Goal: Transaction & Acquisition: Purchase product/service

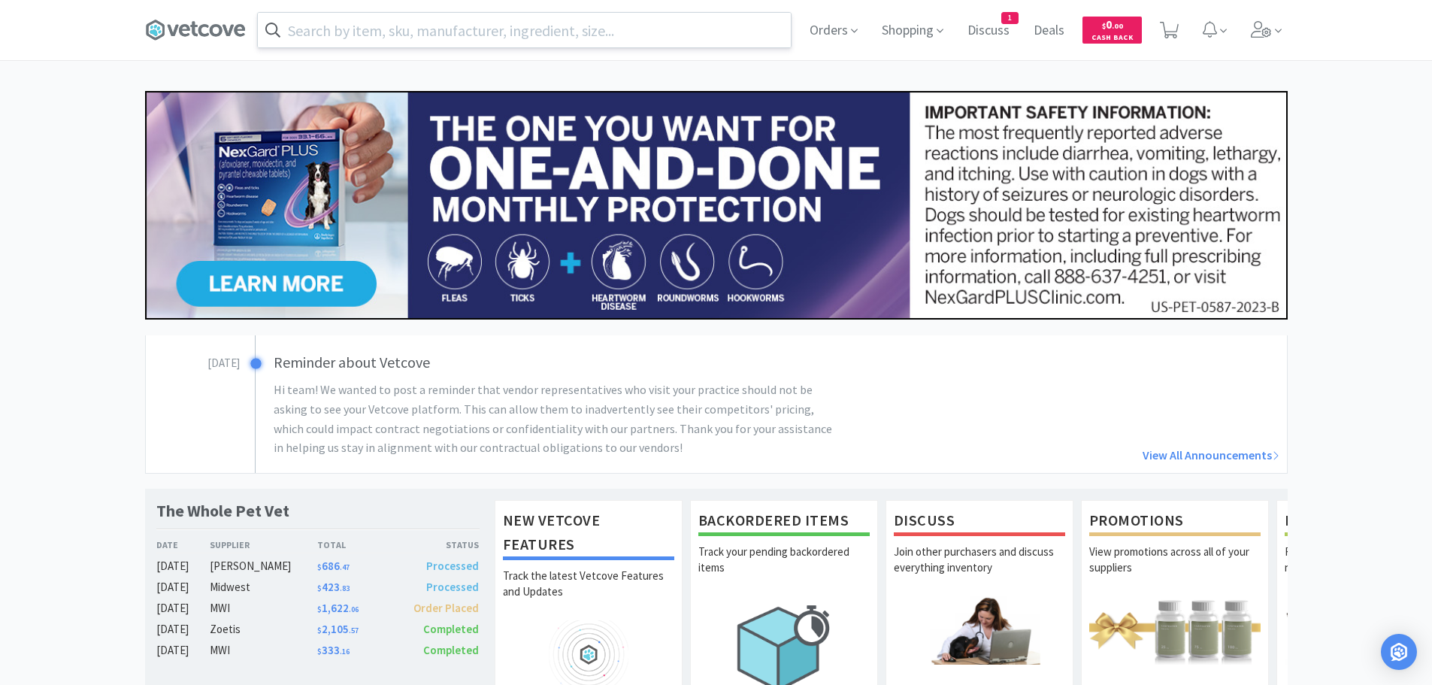
click at [513, 32] on input "text" at bounding box center [524, 30] width 533 height 35
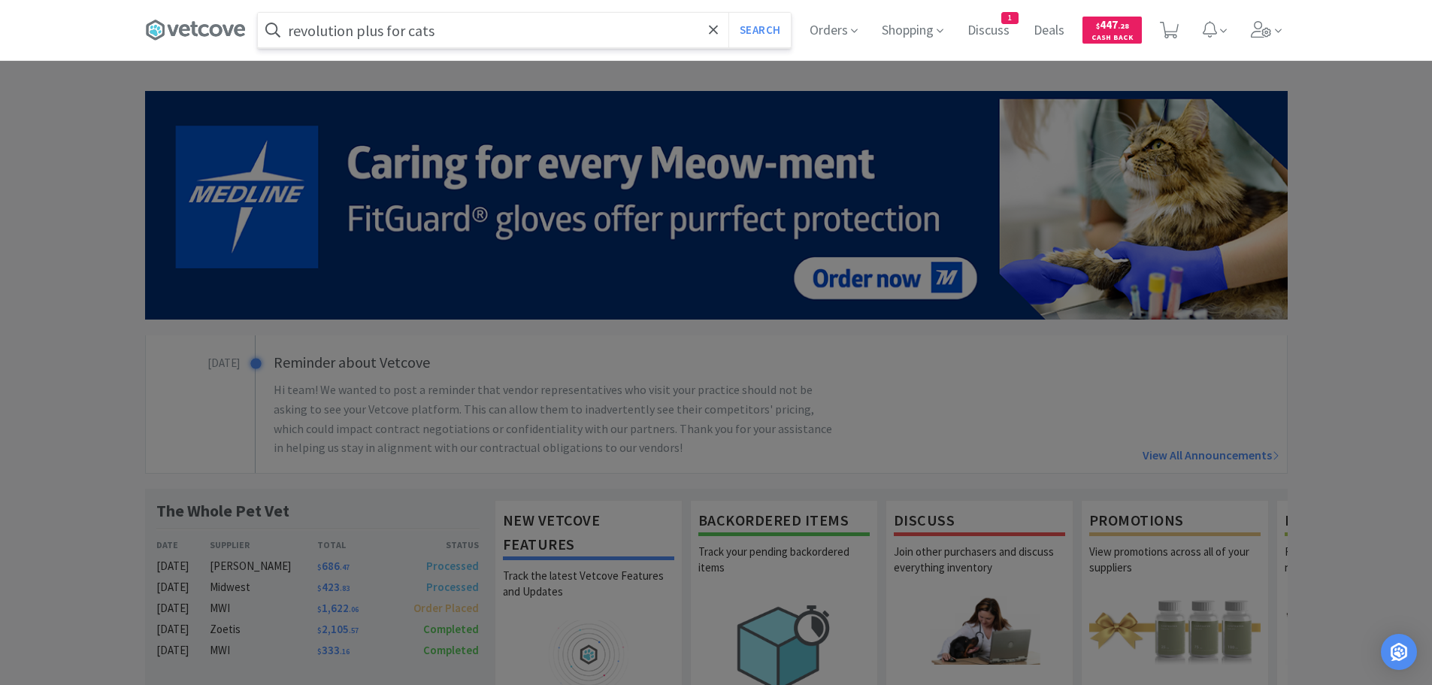
type input "revolution plus for cats"
click at [728, 13] on button "Search" at bounding box center [759, 30] width 62 height 35
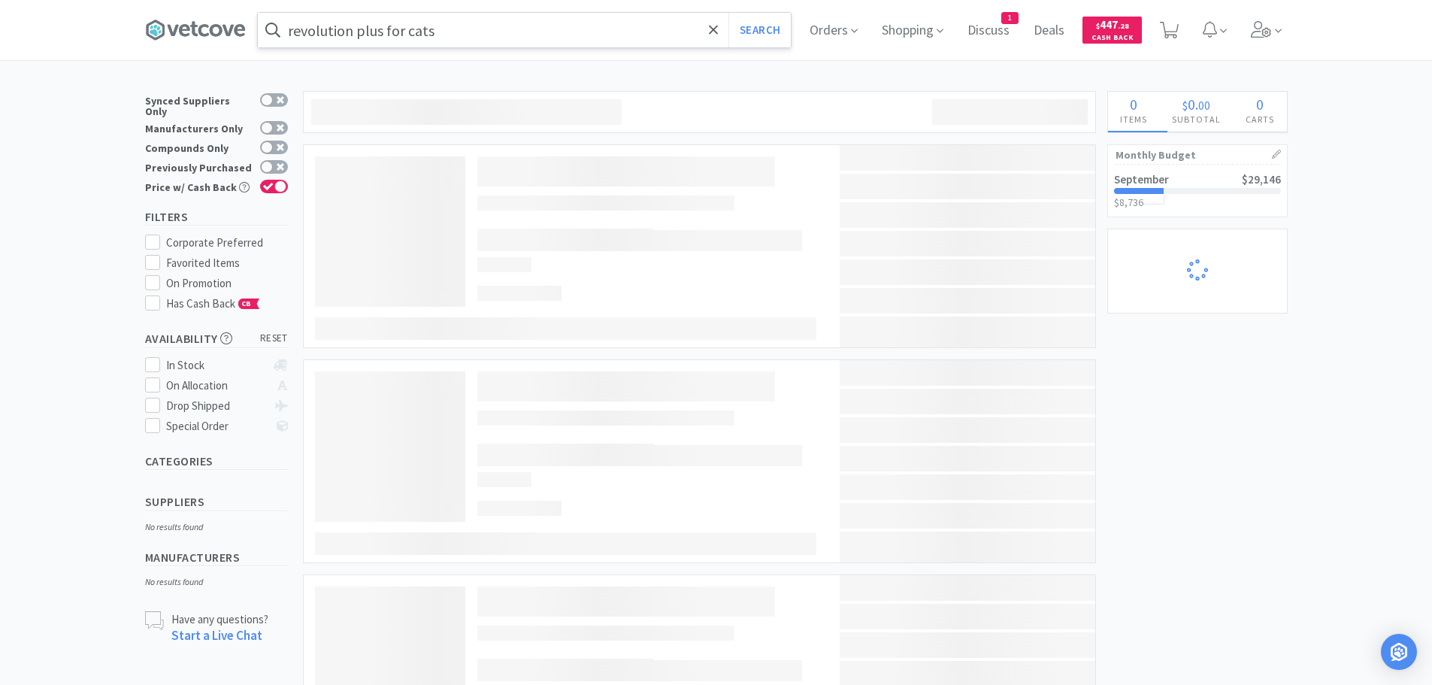
select select "10"
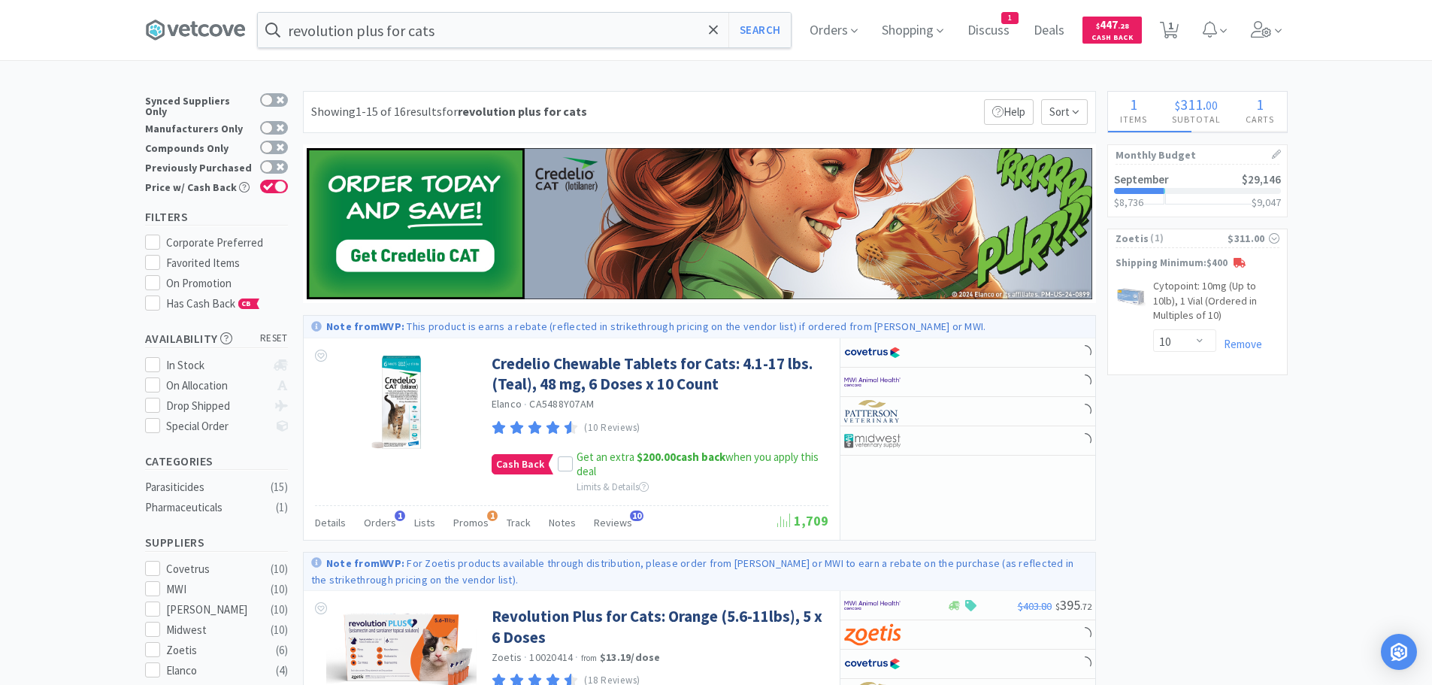
select select "2"
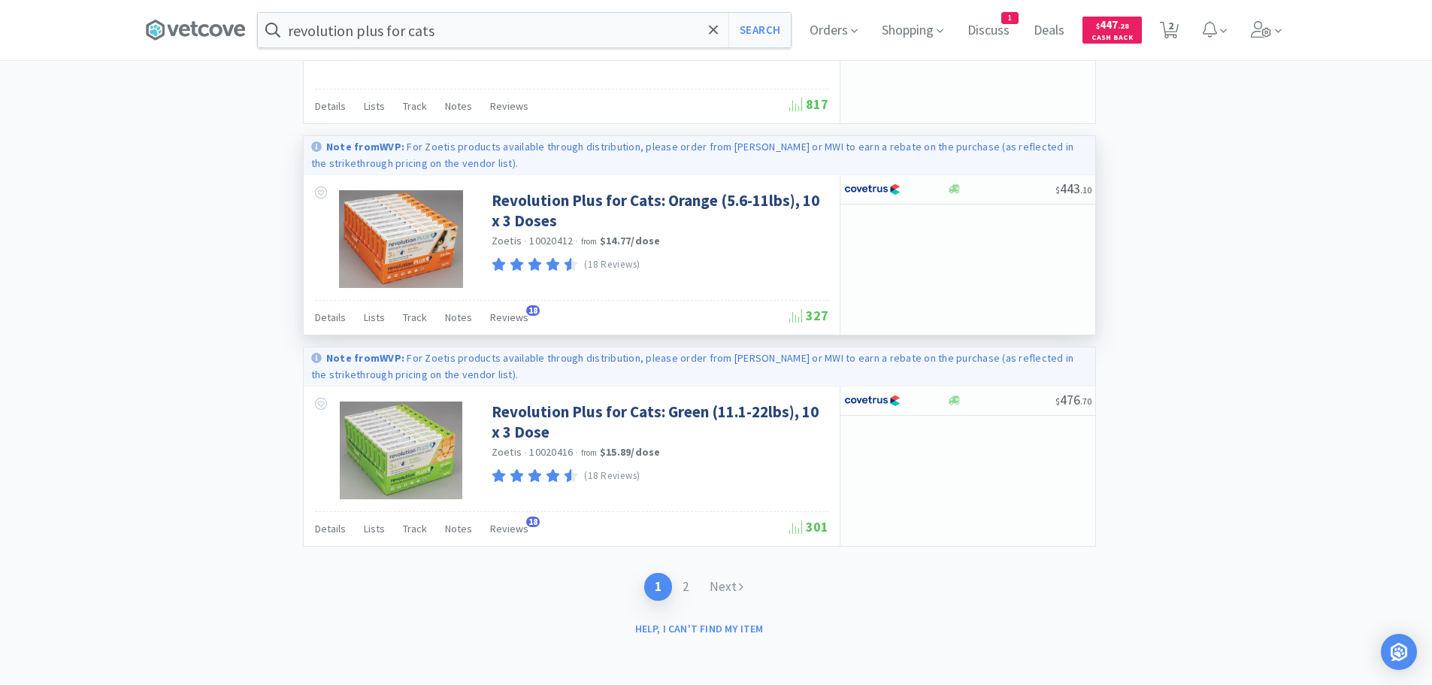
scroll to position [2959, 0]
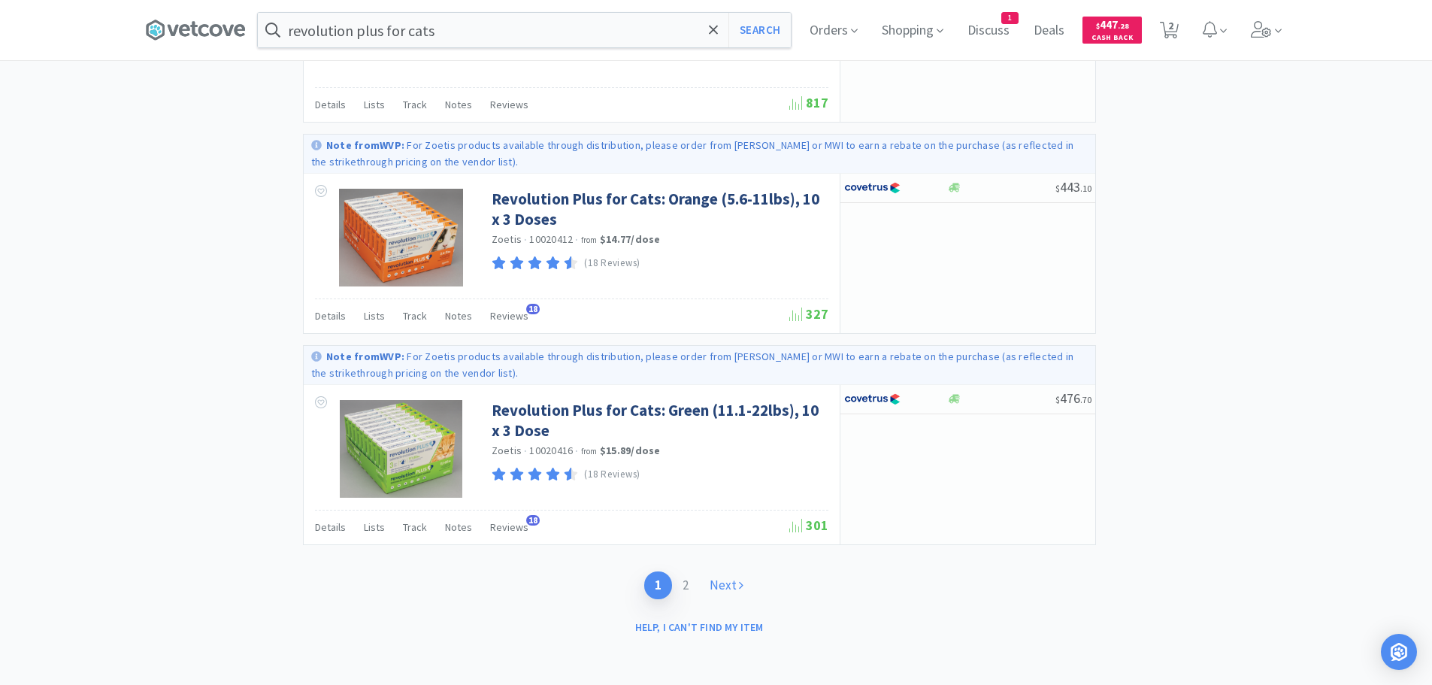
click at [719, 581] on link "Next" at bounding box center [726, 585] width 55 height 28
